Goal: Navigation & Orientation: Find specific page/section

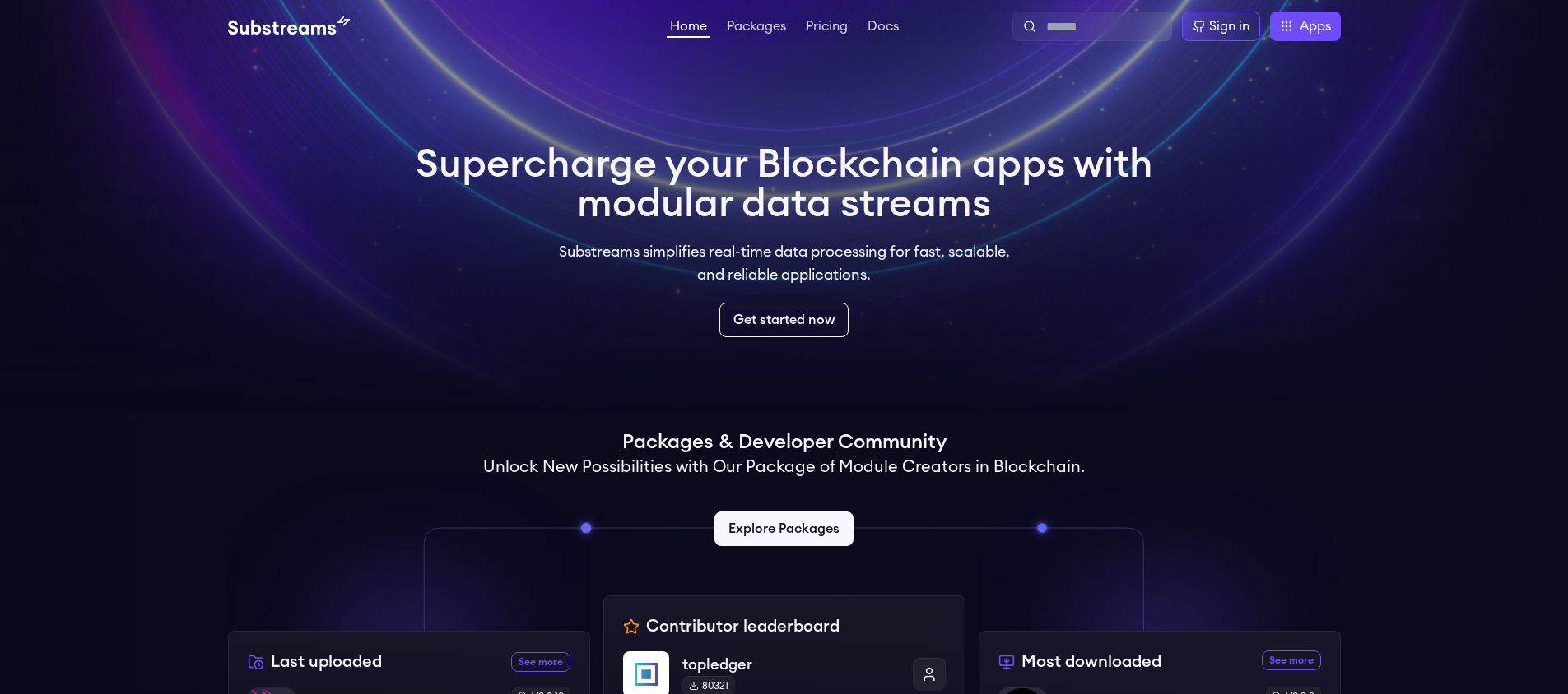
scroll to position [335, 0]
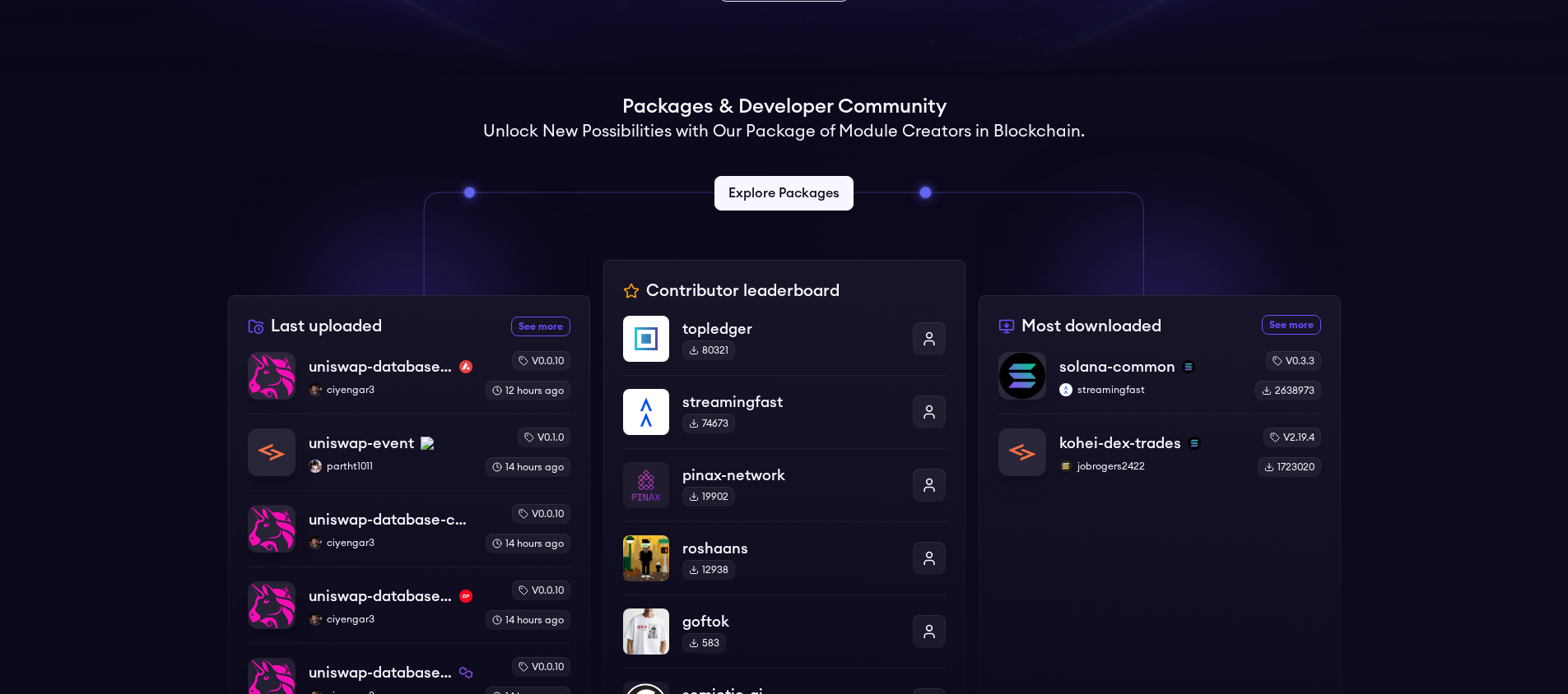
click at [713, 291] on div "Contributor leaderboard topledger 80321 streamingfast 74673 pinax-network 19902…" at bounding box center [785, 541] width 362 height 561
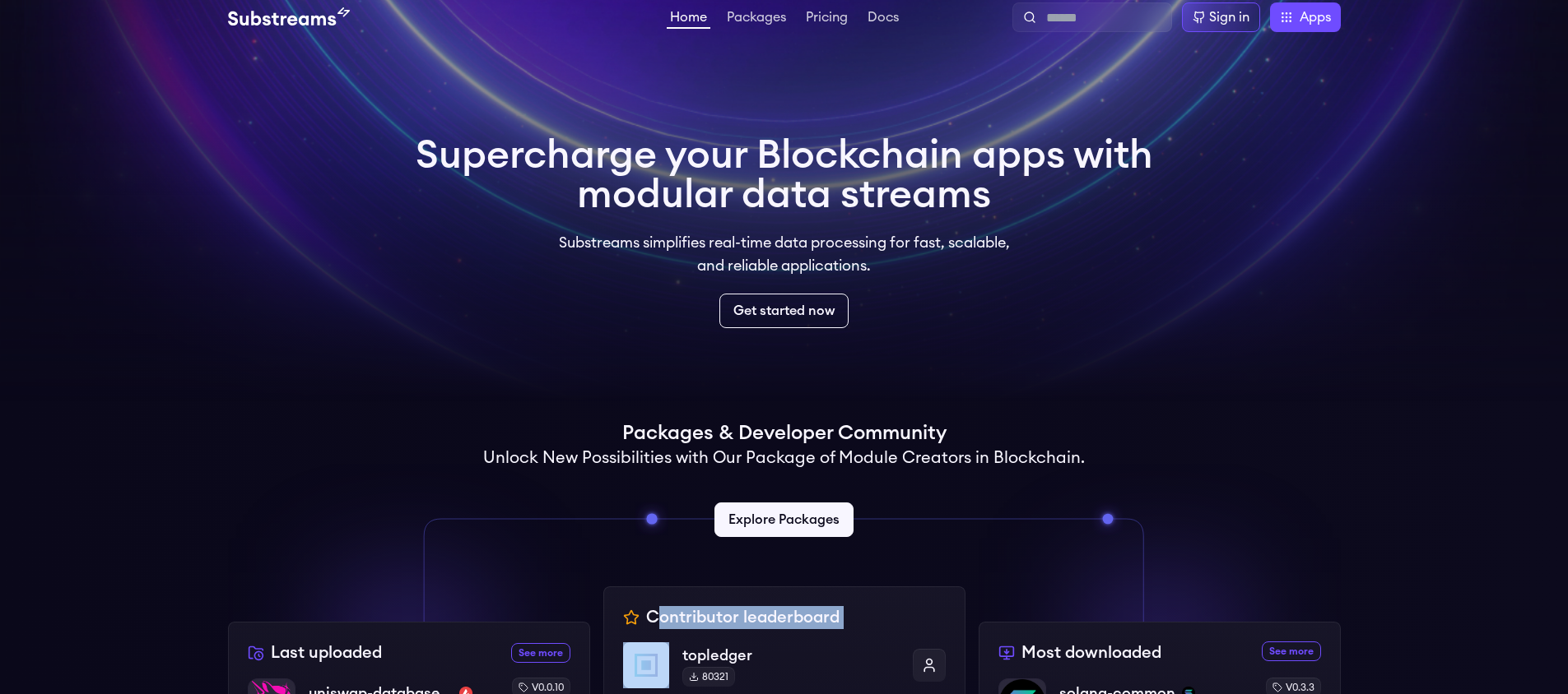
scroll to position [0, 0]
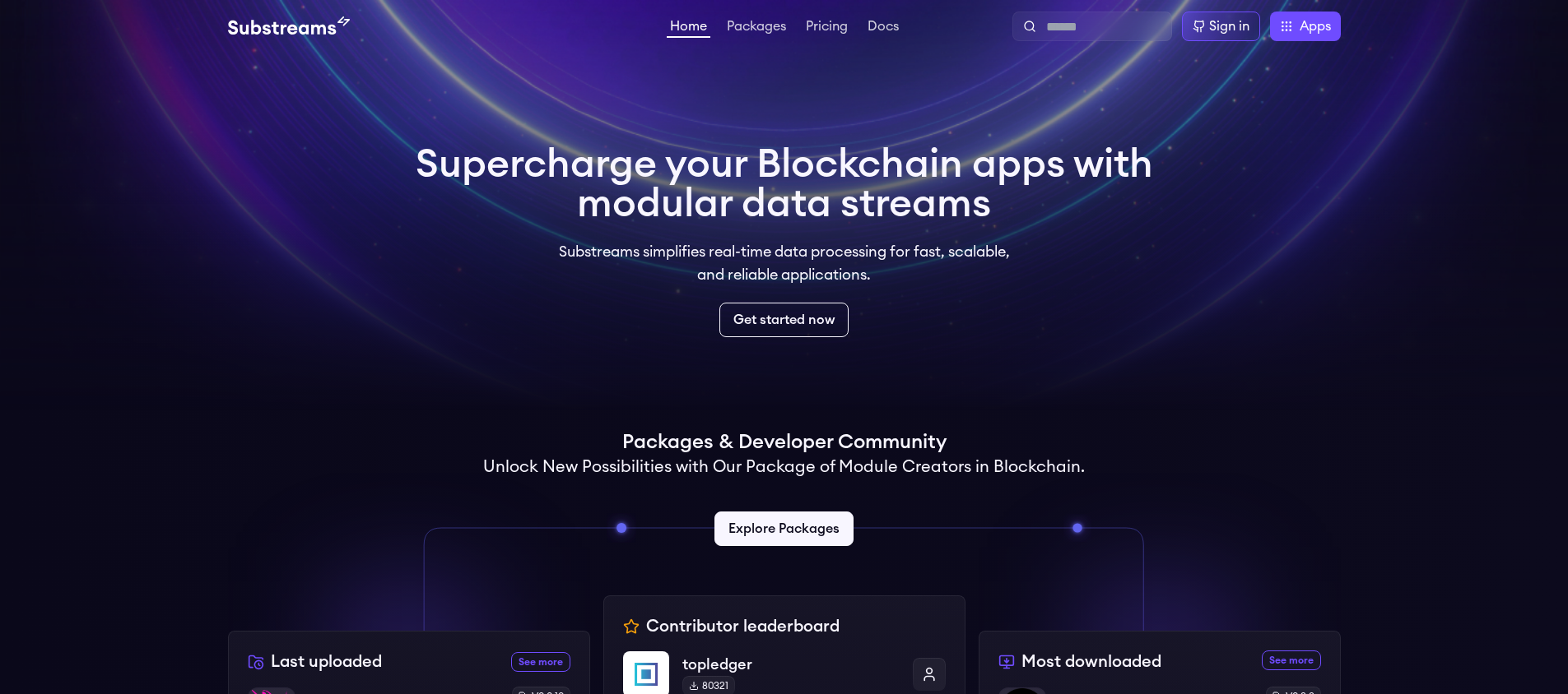
click at [756, 39] on div "Home Packages Pricing Docs Home Packages Pricing Docs Sign in Apps Subgraph Stu…" at bounding box center [784, 26] width 1112 height 30
click at [757, 23] on link "Packages" at bounding box center [755, 28] width 65 height 16
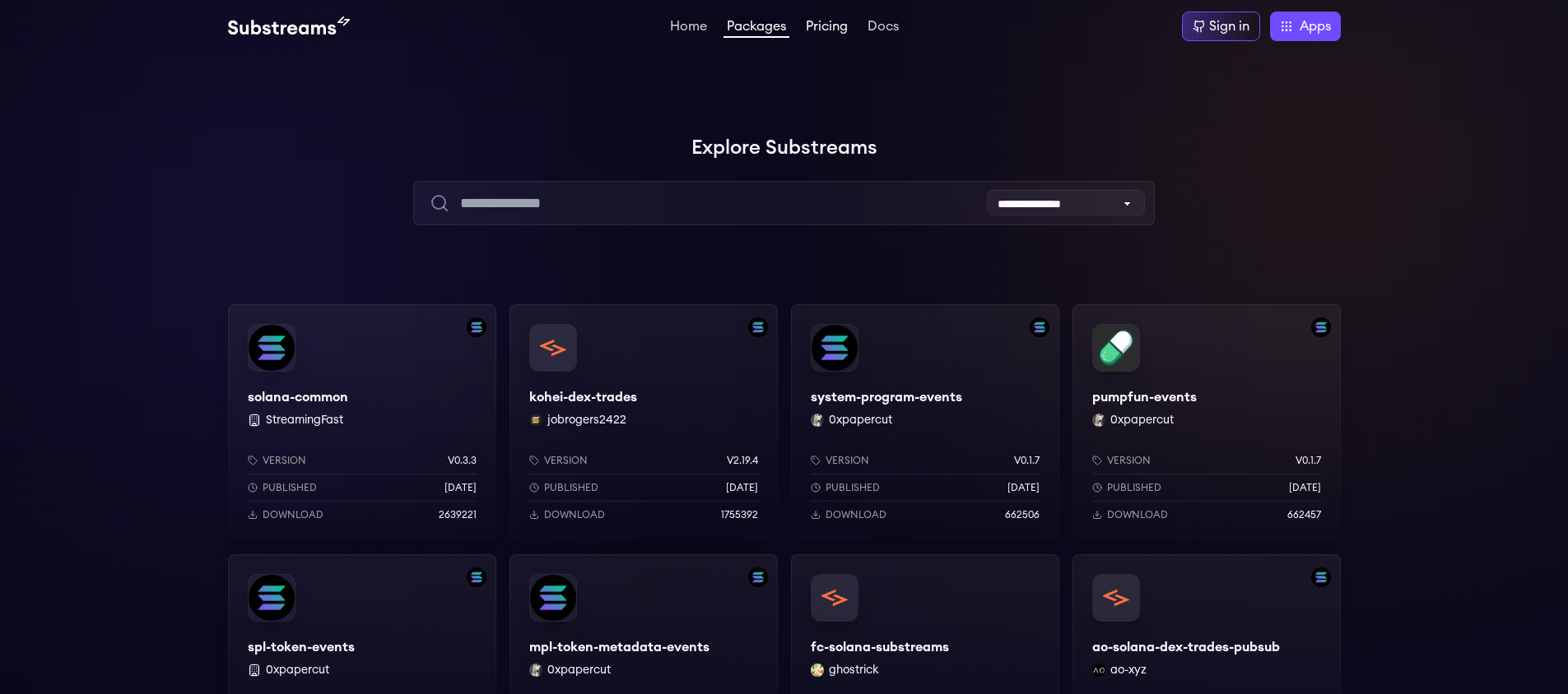
click at [823, 25] on link "Pricing" at bounding box center [827, 28] width 48 height 16
